Goal: Task Accomplishment & Management: Use online tool/utility

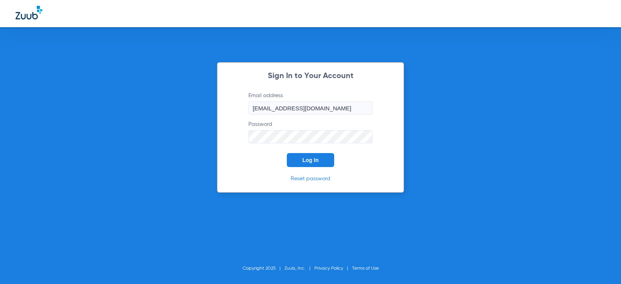
click at [322, 156] on button "Log In" at bounding box center [310, 160] width 47 height 14
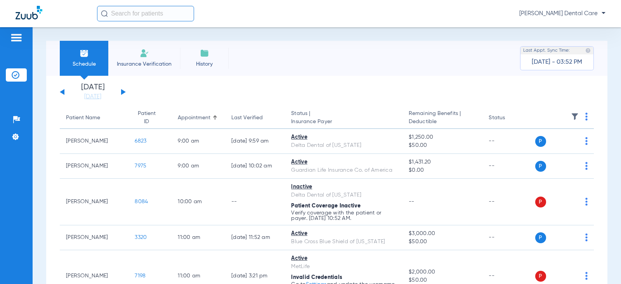
click at [125, 91] on div "[DATE] [DATE] [DATE] [DATE] [DATE] [DATE] [DATE] [DATE] [DATE] [DATE] [DATE] [D…" at bounding box center [93, 91] width 66 height 17
click at [123, 90] on div "[DATE] [DATE] [DATE] [DATE] [DATE] [DATE] [DATE] [DATE] [DATE] [DATE] [DATE] [D…" at bounding box center [93, 91] width 66 height 17
click at [125, 91] on div "[DATE] [DATE] [DATE] [DATE] [DATE] [DATE] [DATE] [DATE] [DATE] [DATE] [DATE] [D…" at bounding box center [93, 91] width 66 height 17
click at [123, 91] on button at bounding box center [123, 92] width 5 height 6
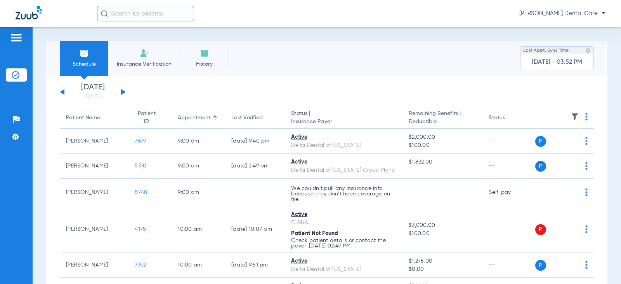
click at [123, 89] on div "[DATE] [DATE] [DATE] [DATE] [DATE] [DATE] [DATE] [DATE] [DATE] [DATE] [DATE] [D…" at bounding box center [93, 91] width 66 height 17
click at [123, 92] on button at bounding box center [123, 92] width 5 height 6
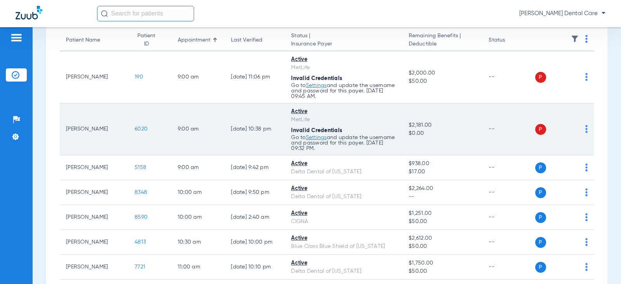
scroll to position [39, 0]
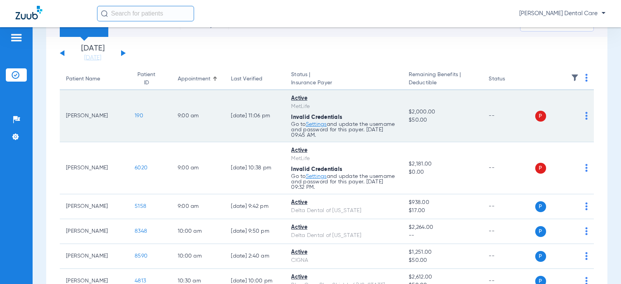
click at [585, 114] on img at bounding box center [586, 116] width 2 height 8
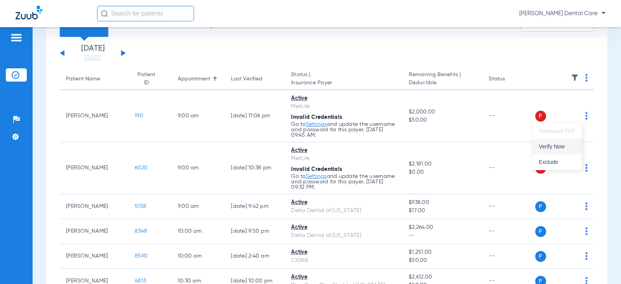
click at [555, 146] on span "Verify Now" at bounding box center [557, 146] width 36 height 5
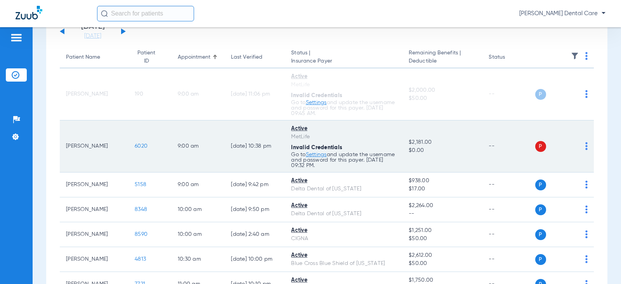
scroll to position [78, 0]
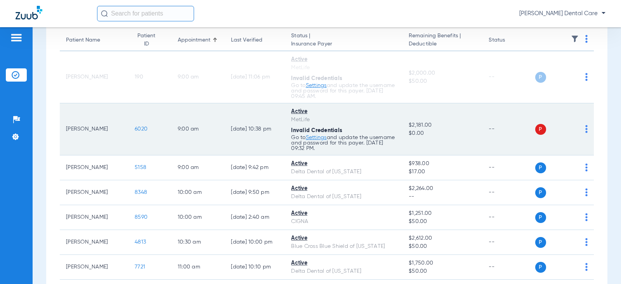
click at [585, 128] on img at bounding box center [586, 129] width 2 height 8
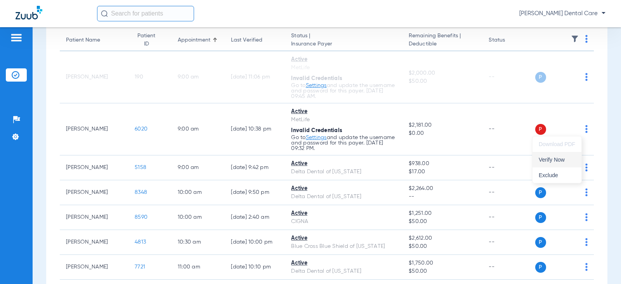
click at [554, 161] on span "Verify Now" at bounding box center [557, 159] width 36 height 5
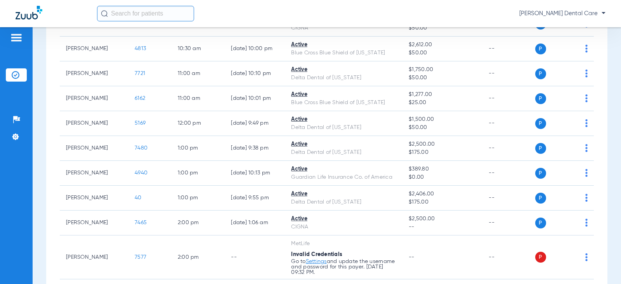
scroll to position [316, 0]
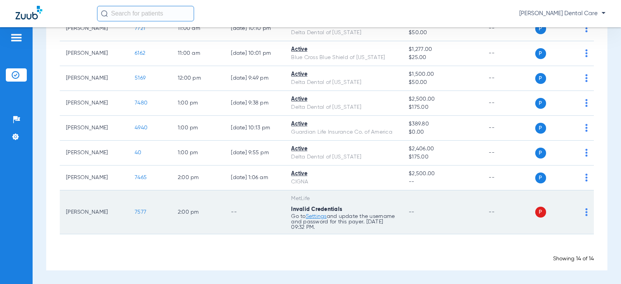
click at [585, 211] on img at bounding box center [586, 212] width 2 height 8
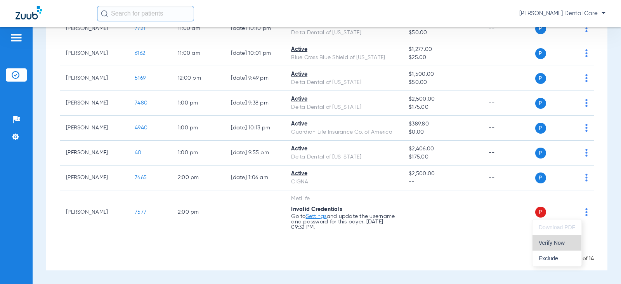
click at [550, 245] on span "Verify Now" at bounding box center [557, 242] width 36 height 5
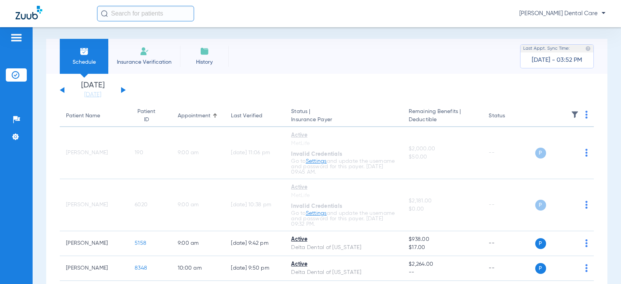
scroll to position [0, 0]
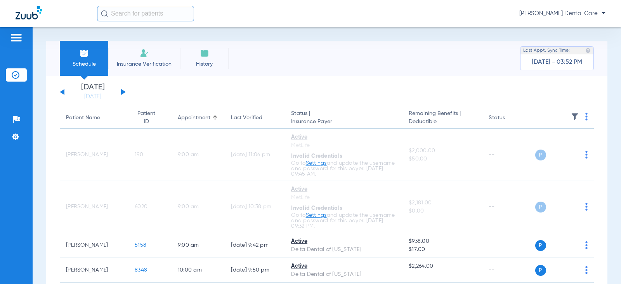
click at [122, 92] on button at bounding box center [123, 92] width 5 height 6
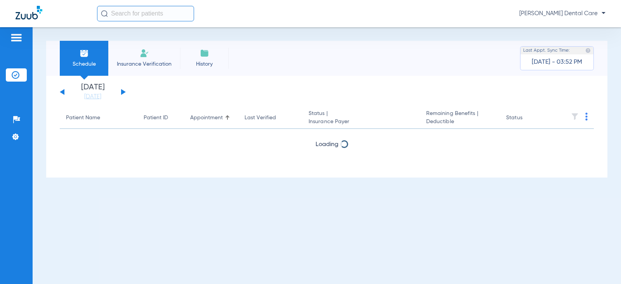
click at [122, 92] on button at bounding box center [123, 92] width 5 height 6
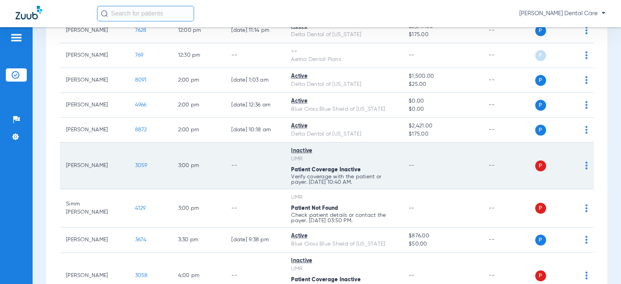
scroll to position [349, 0]
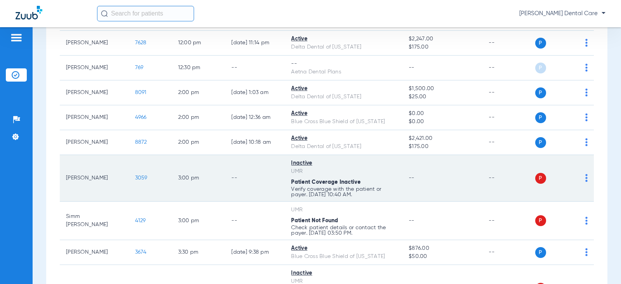
click at [585, 175] on img at bounding box center [586, 178] width 2 height 8
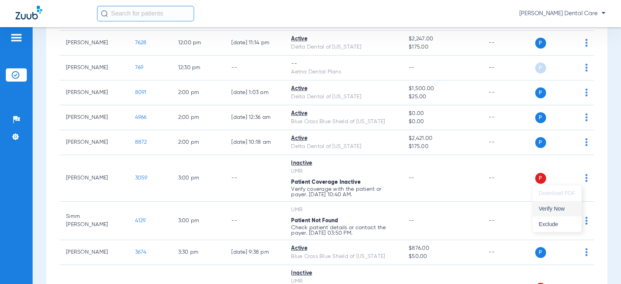
click at [555, 207] on span "Verify Now" at bounding box center [557, 208] width 36 height 5
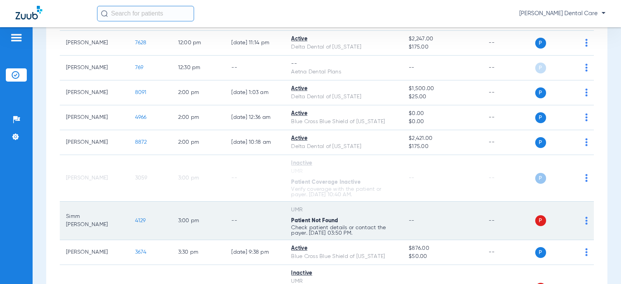
click at [585, 221] on img at bounding box center [586, 221] width 2 height 8
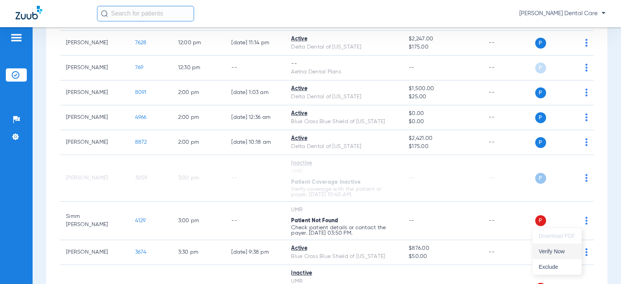
click at [557, 246] on button "Verify Now" at bounding box center [556, 251] width 49 height 16
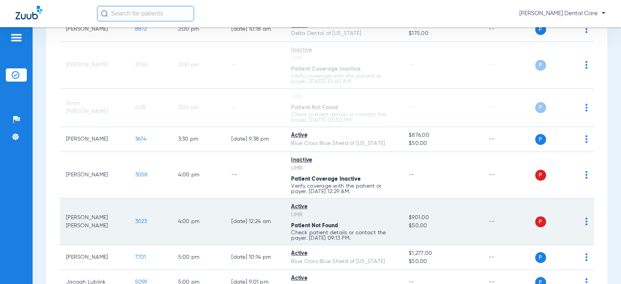
scroll to position [466, 0]
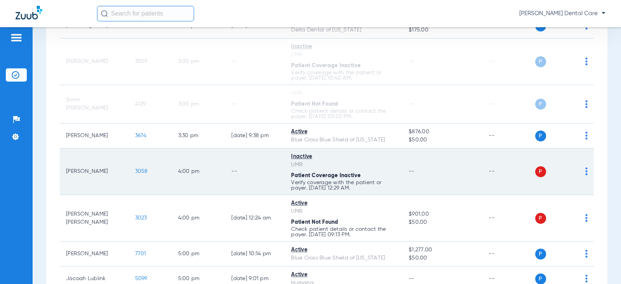
click at [585, 172] on img at bounding box center [586, 171] width 2 height 8
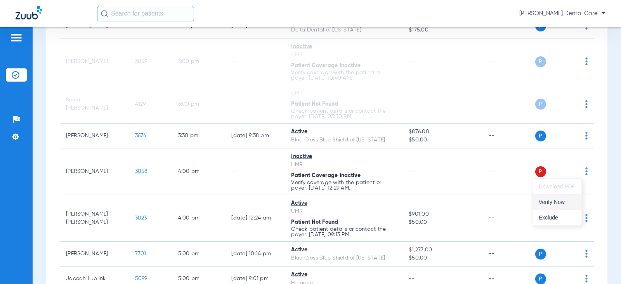
click at [563, 204] on span "Verify Now" at bounding box center [557, 201] width 36 height 5
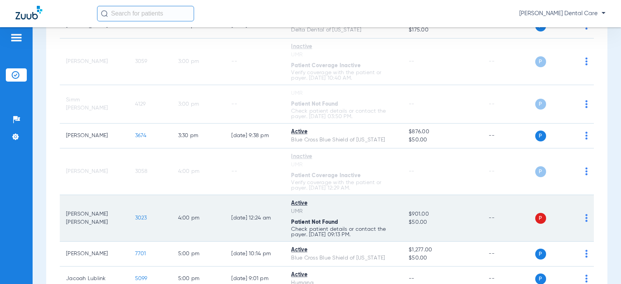
click at [585, 216] on img at bounding box center [586, 218] width 2 height 8
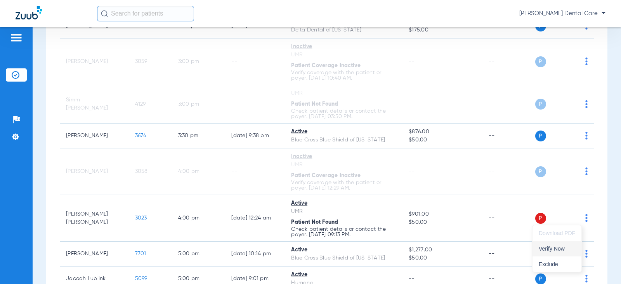
click at [548, 251] on button "Verify Now" at bounding box center [556, 249] width 49 height 16
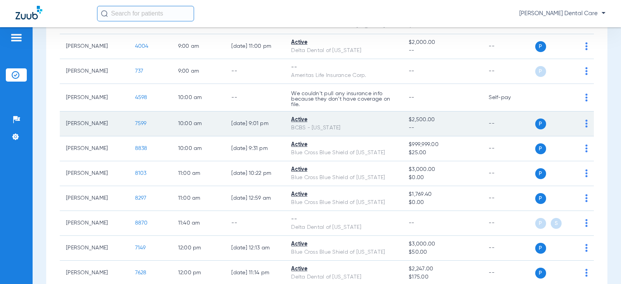
scroll to position [57, 0]
